Goal: Task Accomplishment & Management: Use online tool/utility

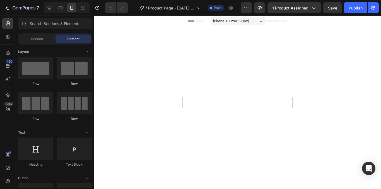
scroll to position [362, 0]
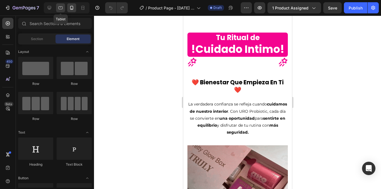
click at [59, 8] on icon at bounding box center [60, 7] width 4 height 3
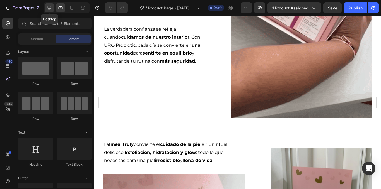
click at [49, 9] on icon at bounding box center [50, 8] width 6 height 6
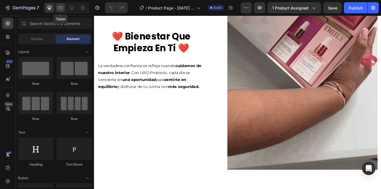
click at [59, 8] on icon at bounding box center [60, 7] width 4 height 3
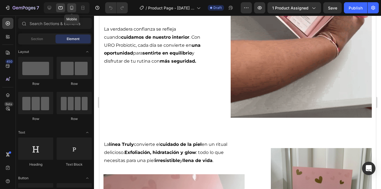
click at [70, 9] on icon at bounding box center [72, 8] width 6 height 6
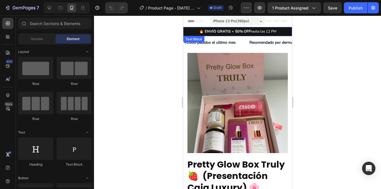
click at [228, 31] on strong "🔥 ENVÍO GRATIS + 50%" at bounding box center [221, 31] width 44 height 5
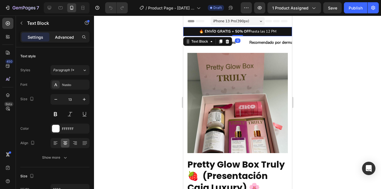
click at [64, 36] on p "Advanced" at bounding box center [64, 37] width 19 height 6
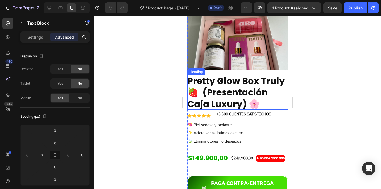
scroll to position [56, 0]
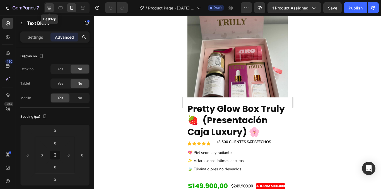
click at [46, 8] on div at bounding box center [49, 7] width 9 height 9
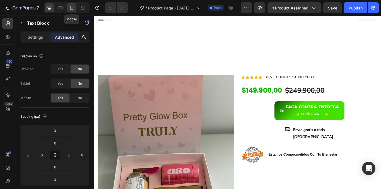
click at [71, 8] on icon at bounding box center [72, 8] width 6 height 6
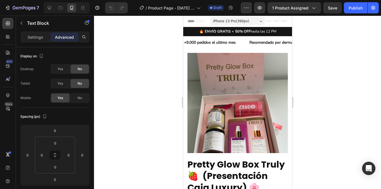
click at [193, 31] on p "🔥 ENVÍO GRATIS + 50% OFF hasta las 12 PM" at bounding box center [237, 31] width 106 height 6
click at [278, 31] on p "🔥 ENVÍO GRATIS + 50% OFF hasta las 12 PM" at bounding box center [237, 31] width 106 height 6
click at [192, 45] on p "+9.000 pedidos el ultimo mes" at bounding box center [210, 42] width 52 height 7
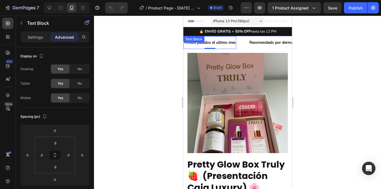
click at [188, 33] on p "🔥 ENVÍO GRATIS + 50% OFF hasta las 12 PM" at bounding box center [237, 31] width 106 height 6
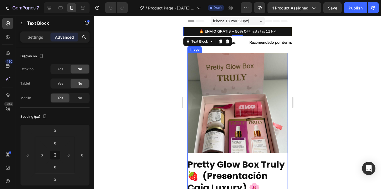
click at [216, 69] on img at bounding box center [237, 103] width 100 height 100
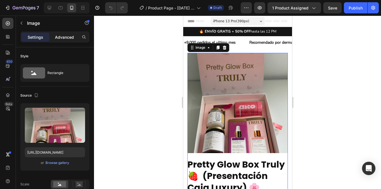
click at [70, 37] on p "Advanced" at bounding box center [64, 37] width 19 height 6
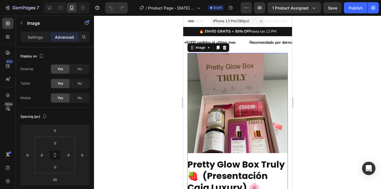
click at [283, 25] on div "Header" at bounding box center [237, 21] width 109 height 11
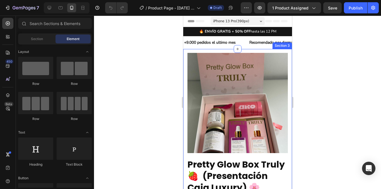
click at [285, 53] on div "Image Pretty Glow Box Truly 🍓 (Presentación Caja Luxury) 🌸 Heading Icon Icon Ic…" at bounding box center [237, 189] width 109 height 281
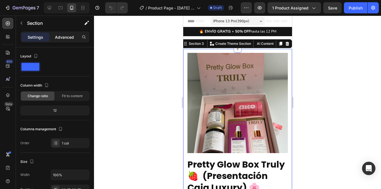
click at [69, 38] on p "Advanced" at bounding box center [64, 37] width 19 height 6
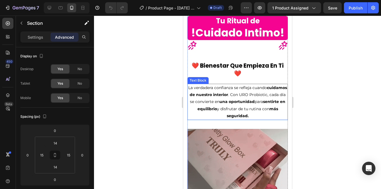
scroll to position [501, 0]
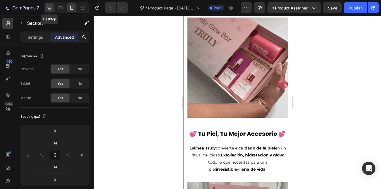
click at [50, 8] on icon at bounding box center [50, 8] width 6 height 6
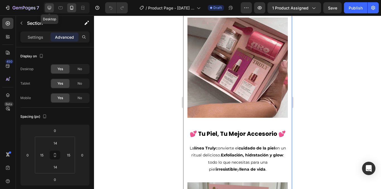
type input "80"
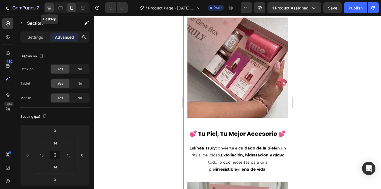
type input "48"
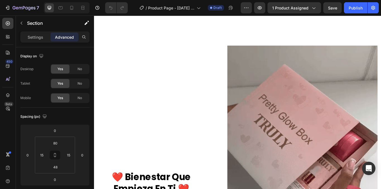
scroll to position [217, 0]
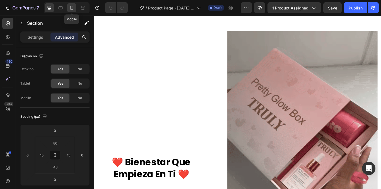
click at [72, 8] on icon at bounding box center [72, 8] width 6 height 6
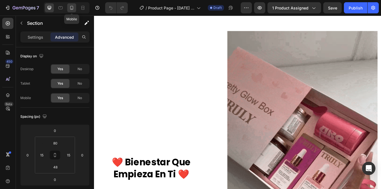
type input "14"
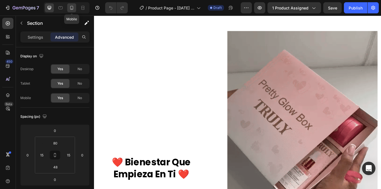
type input "14"
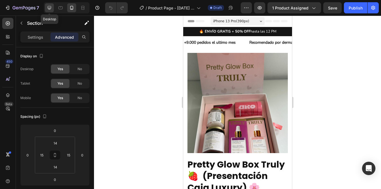
click at [49, 7] on icon at bounding box center [50, 8] width 6 height 6
type input "80"
type input "48"
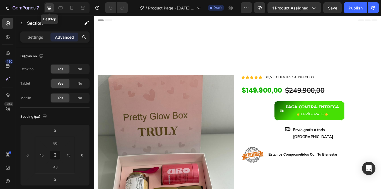
scroll to position [28, 0]
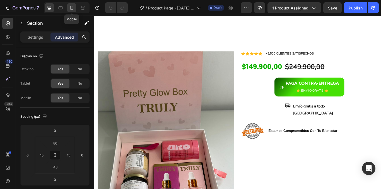
click at [75, 8] on div at bounding box center [71, 7] width 9 height 9
type input "14"
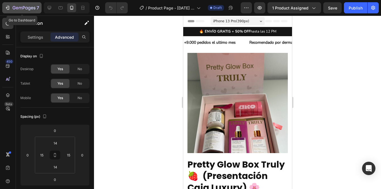
click at [19, 8] on icon "button" at bounding box center [24, 8] width 23 height 5
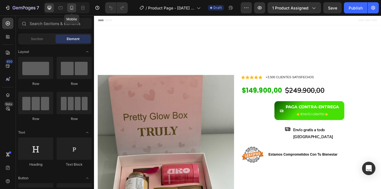
click at [72, 8] on icon at bounding box center [72, 8] width 6 height 6
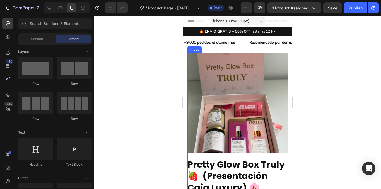
scroll to position [84, 0]
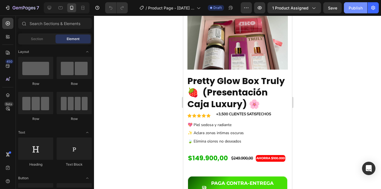
click at [356, 9] on div "Publish" at bounding box center [355, 8] width 14 height 6
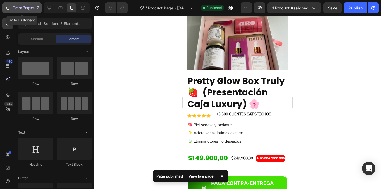
click at [14, 4] on div "7" at bounding box center [26, 7] width 26 height 7
